Goal: Task Accomplishment & Management: Manage account settings

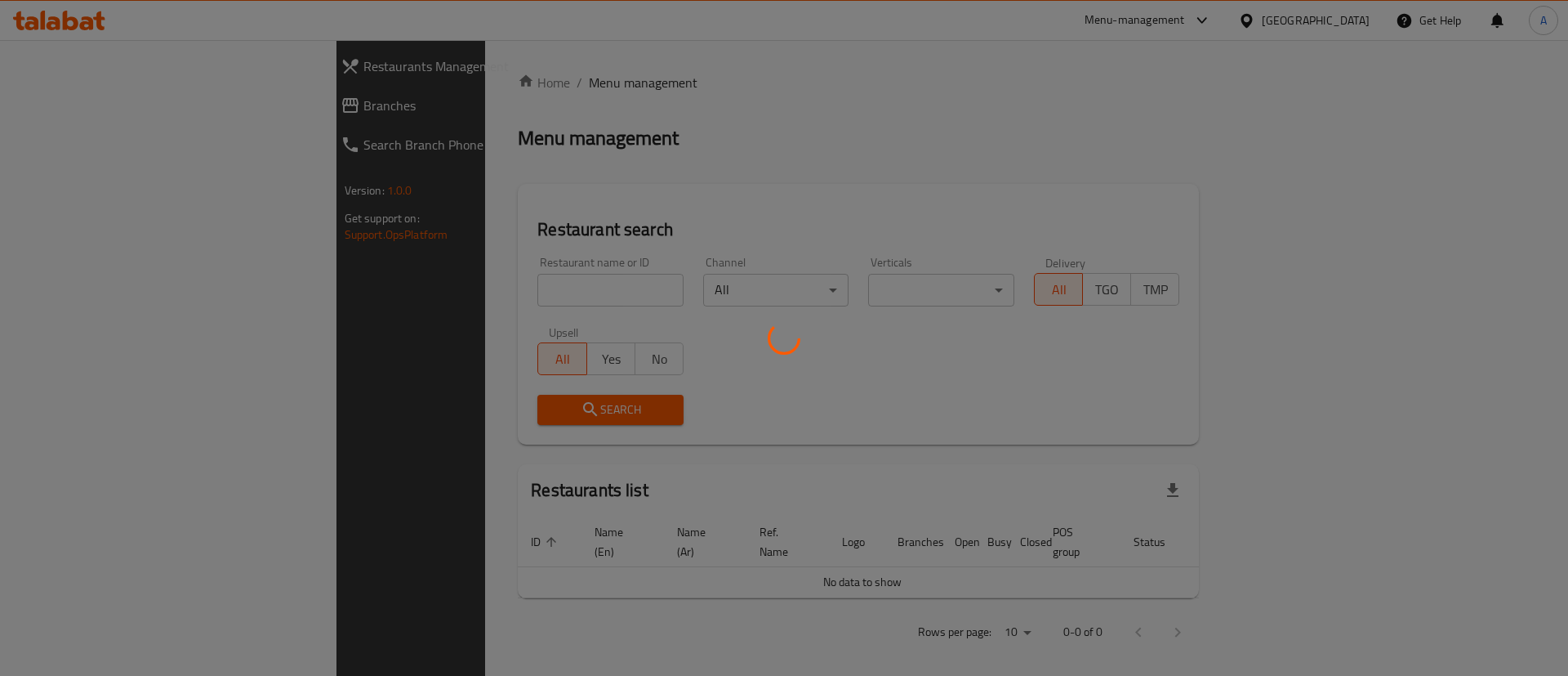
click at [844, 192] on div at bounding box center [784, 338] width 1568 height 676
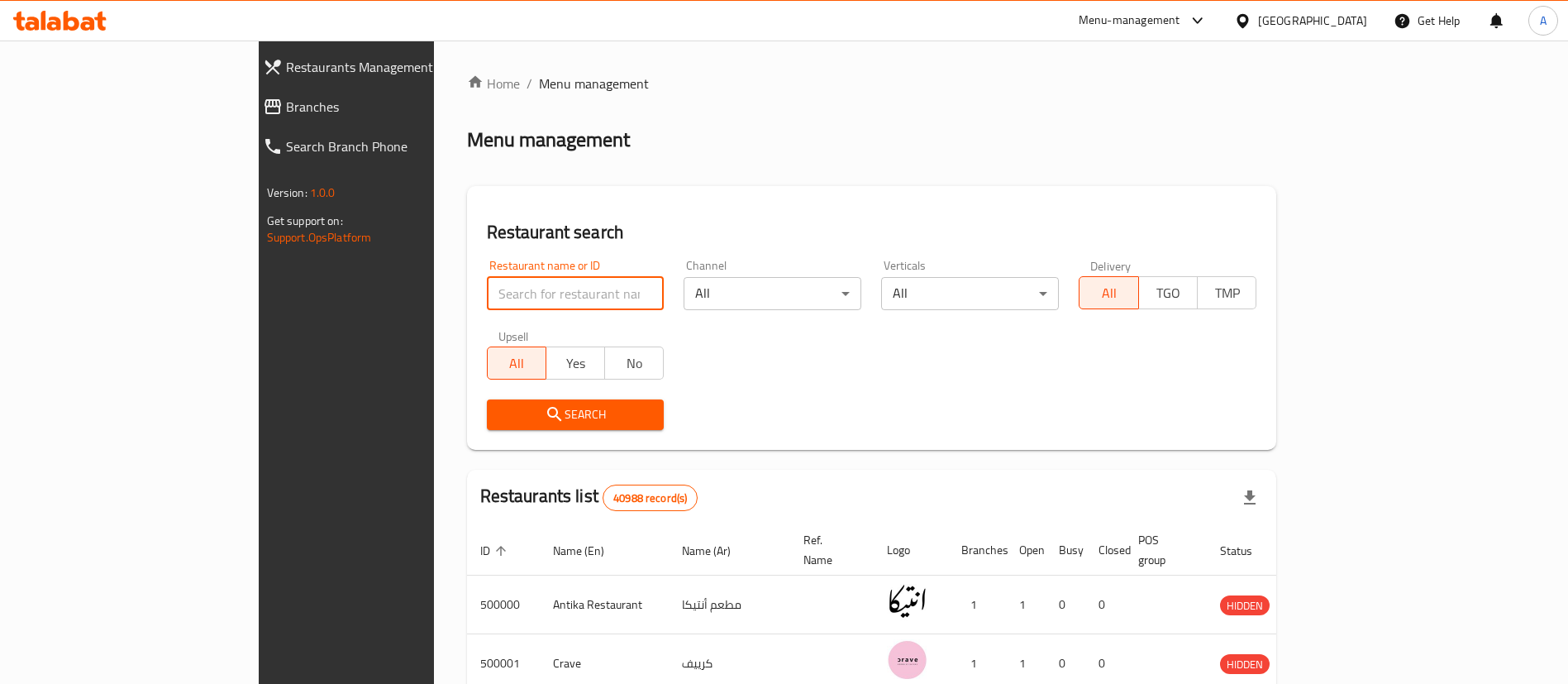
click at [486, 295] on input "search" at bounding box center [575, 294] width 178 height 33
type input "kahva"
click button "Search" at bounding box center [575, 415] width 178 height 31
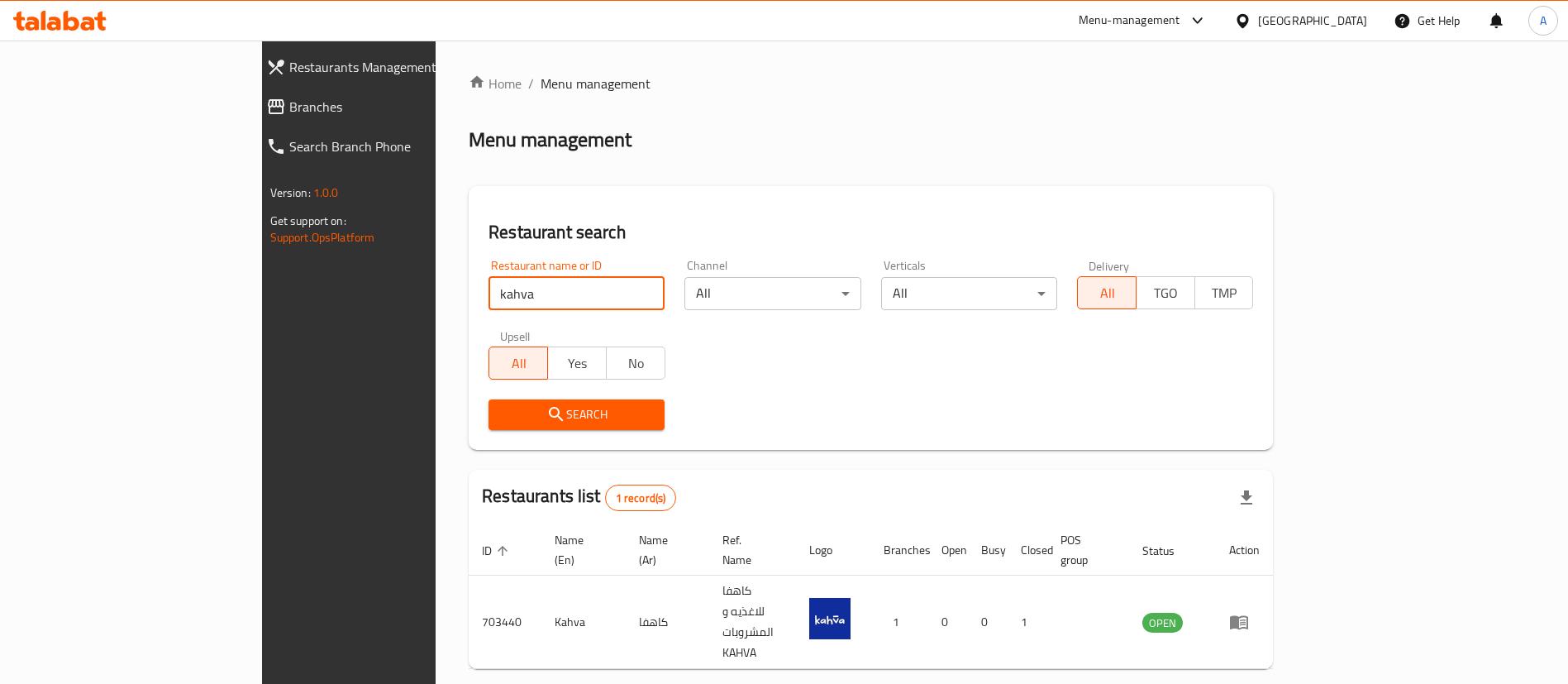
scroll to position [22, 0]
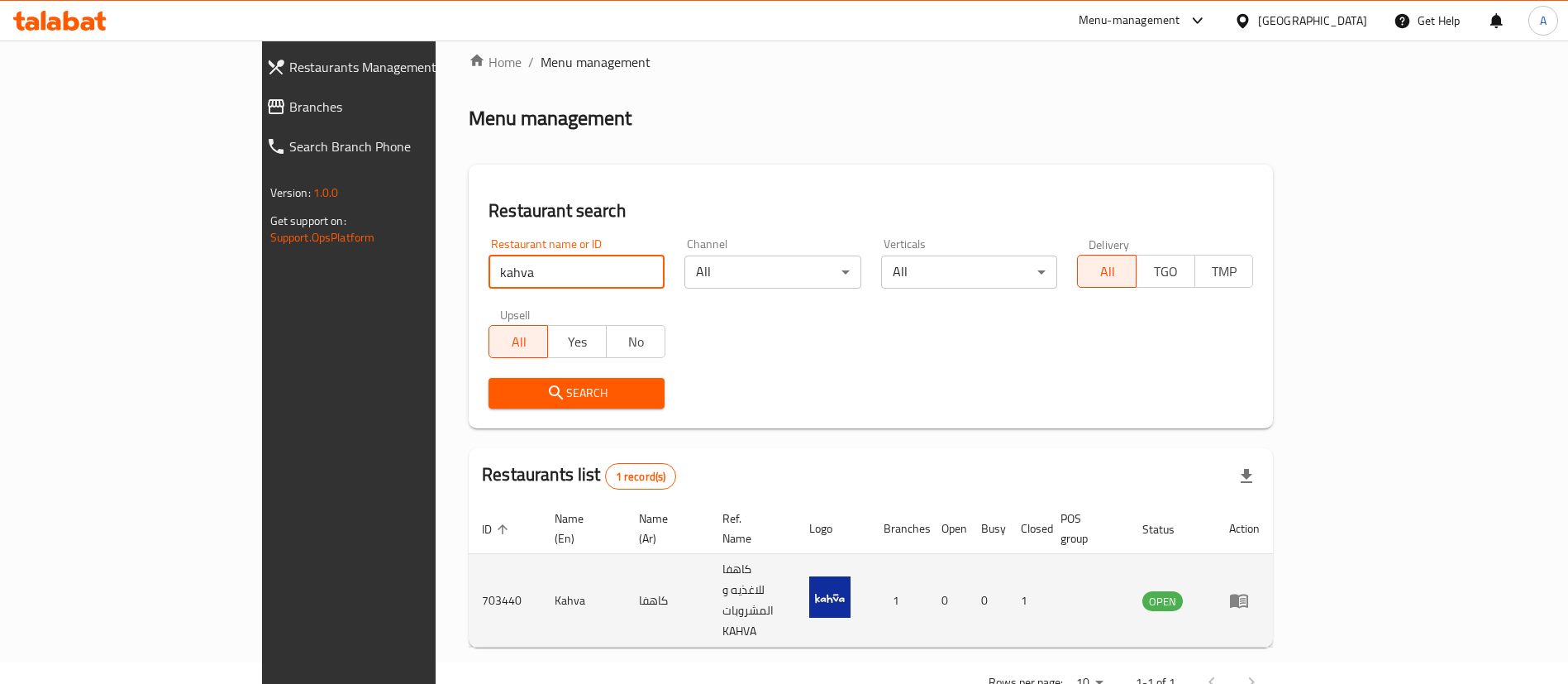
click at [709, 576] on td "كاهفا للاغذيه و المشروبات KAHVA" at bounding box center [752, 601] width 87 height 93
click at [1183, 592] on span "OPEN" at bounding box center [1162, 601] width 40 height 19
click at [1248, 594] on icon "enhanced table" at bounding box center [1239, 601] width 18 height 14
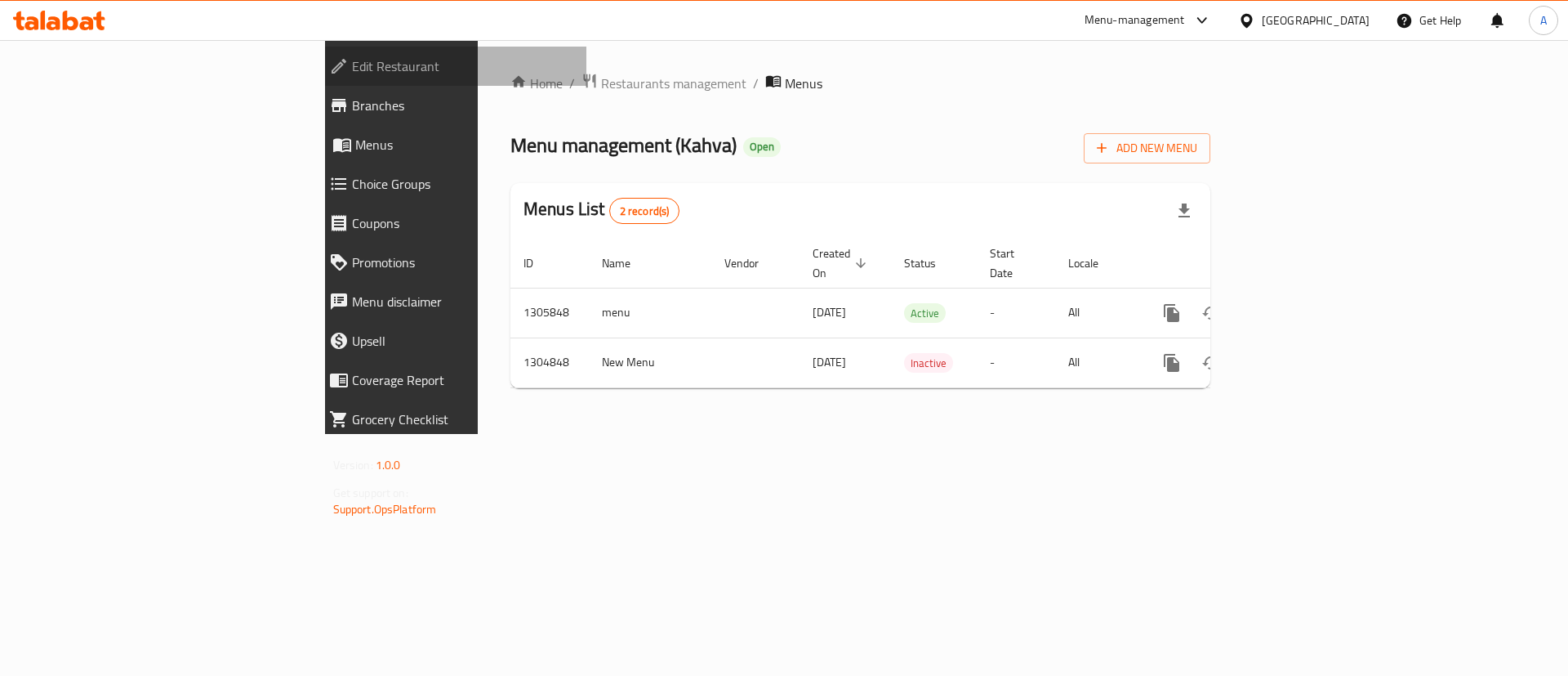
click at [352, 68] on span "Edit Restaurant" at bounding box center [463, 67] width 223 height 20
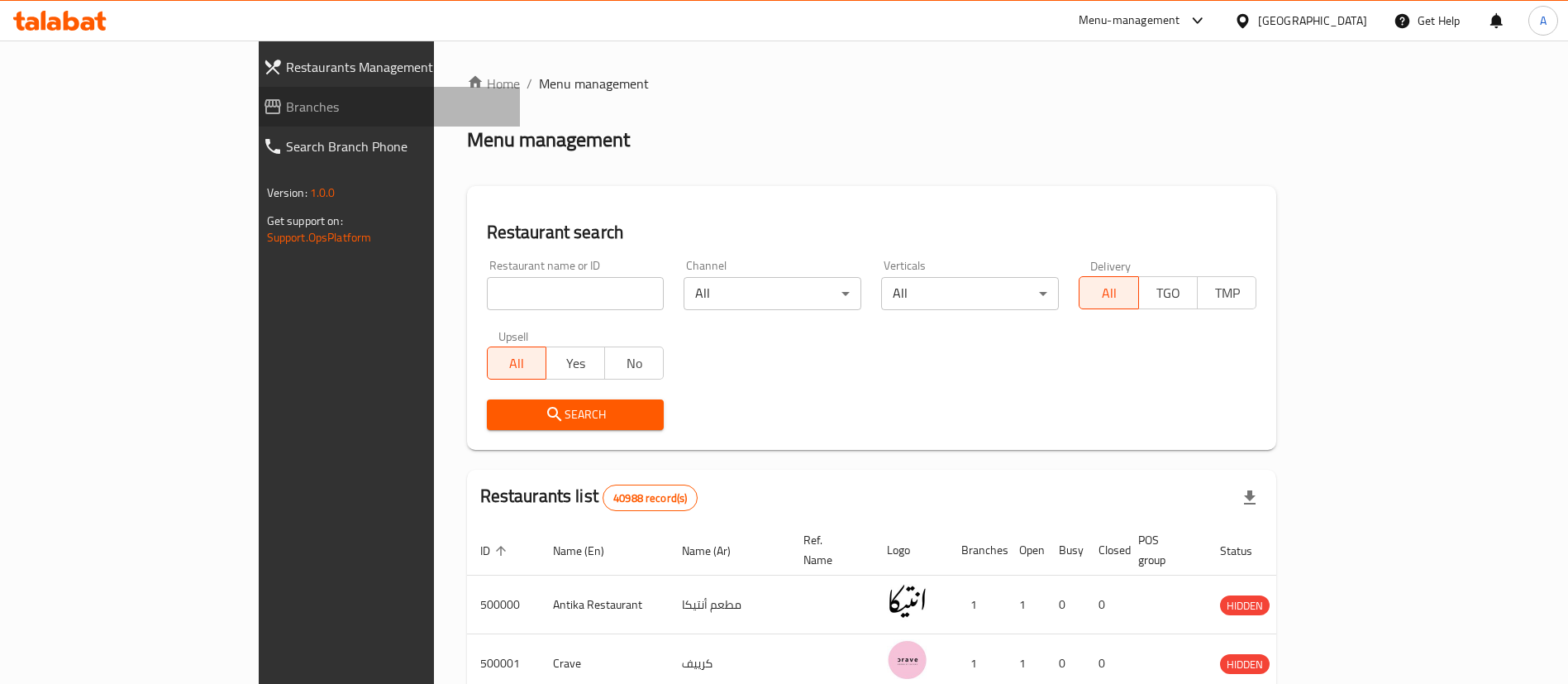
click at [286, 97] on span "Branches" at bounding box center [397, 107] width 222 height 20
click at [280, 104] on icon at bounding box center [288, 107] width 16 height 15
click at [286, 102] on span "Branches" at bounding box center [397, 107] width 222 height 20
